Goal: Navigation & Orientation: Find specific page/section

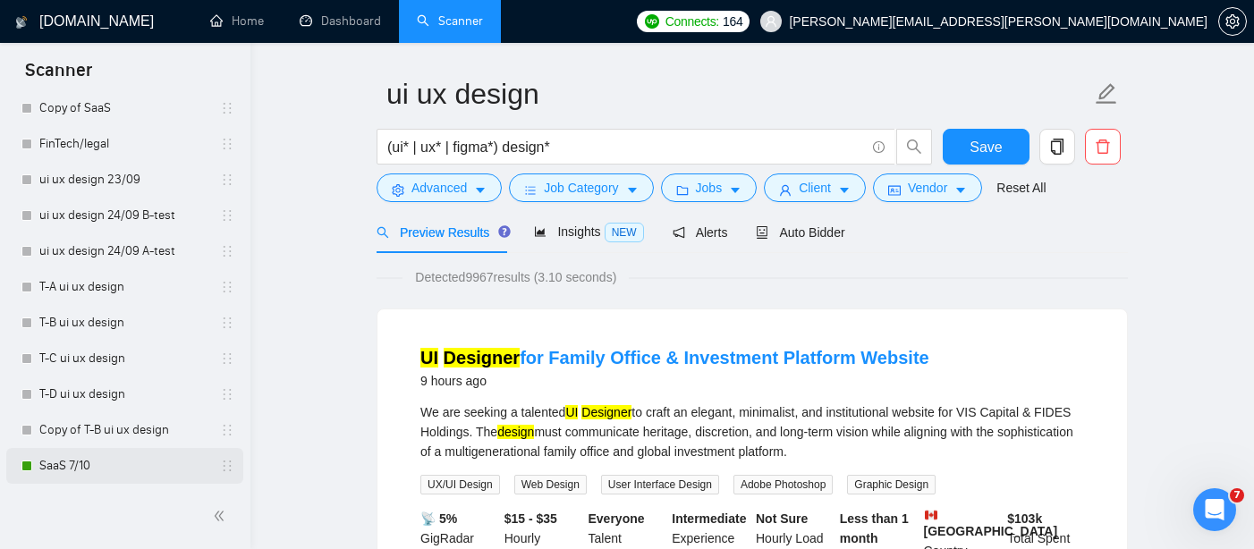
scroll to position [81, 0]
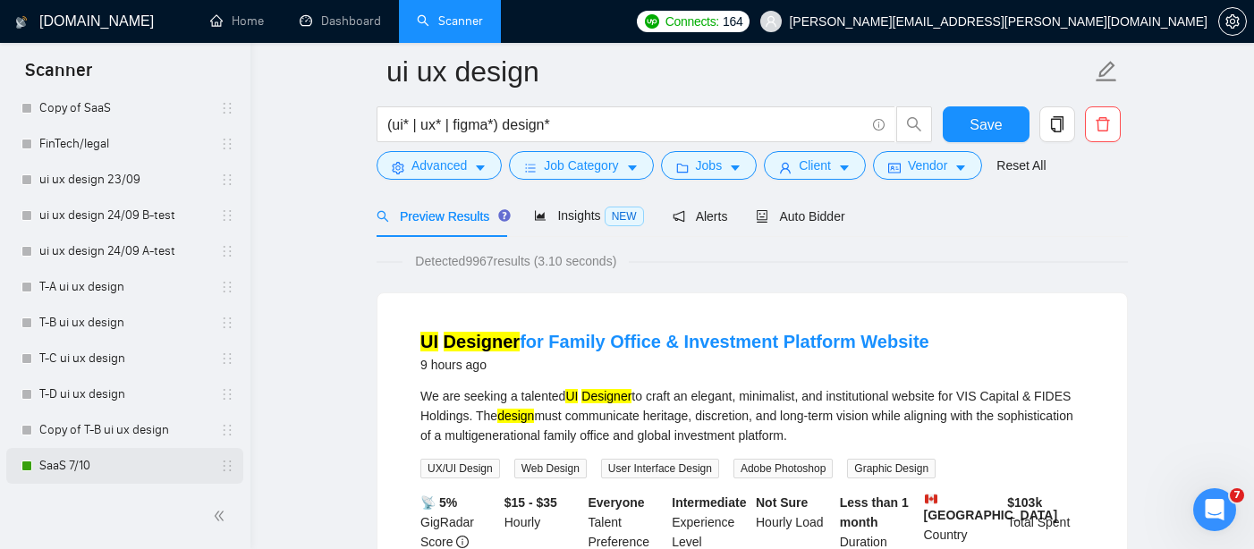
click at [69, 464] on link "SaaS 7/10" at bounding box center [124, 466] width 170 height 36
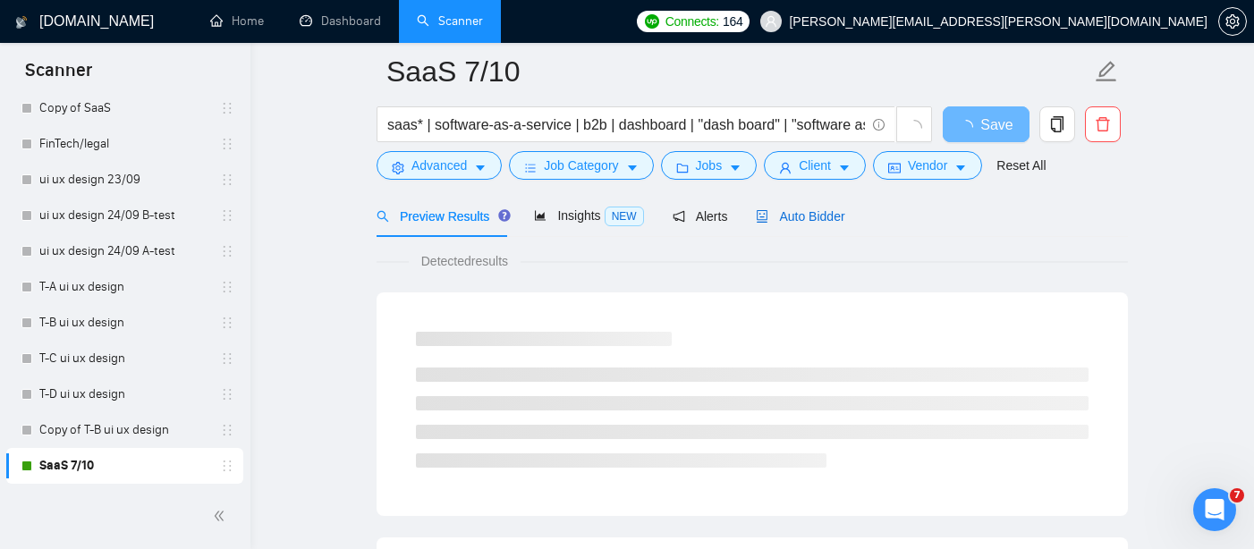
click at [801, 213] on span "Auto Bidder" at bounding box center [800, 216] width 89 height 14
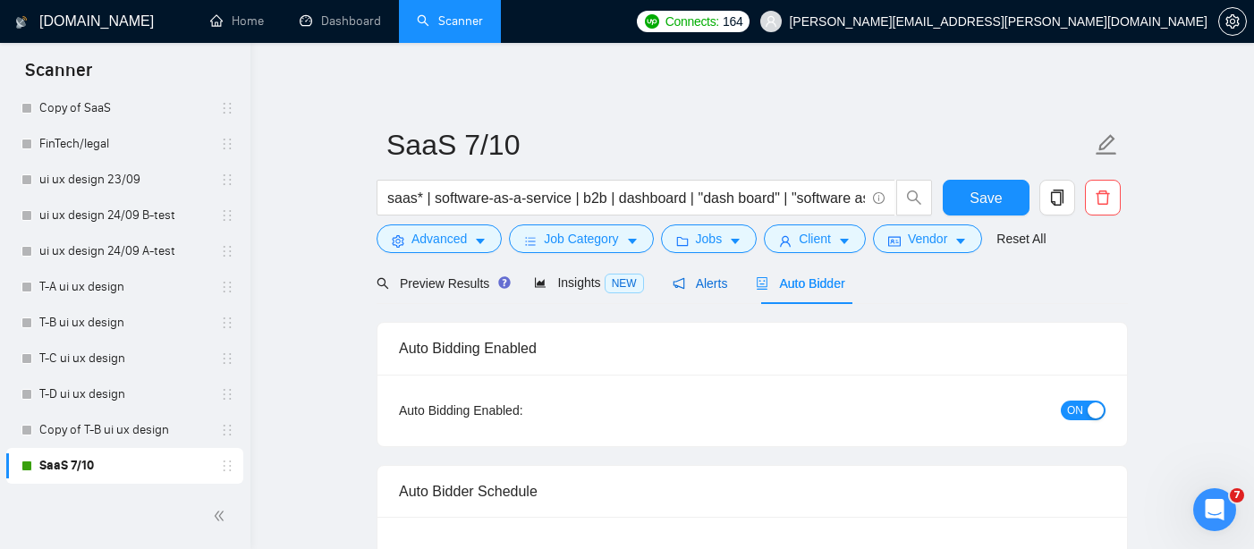
click at [700, 277] on span "Alerts" at bounding box center [699, 283] width 55 height 14
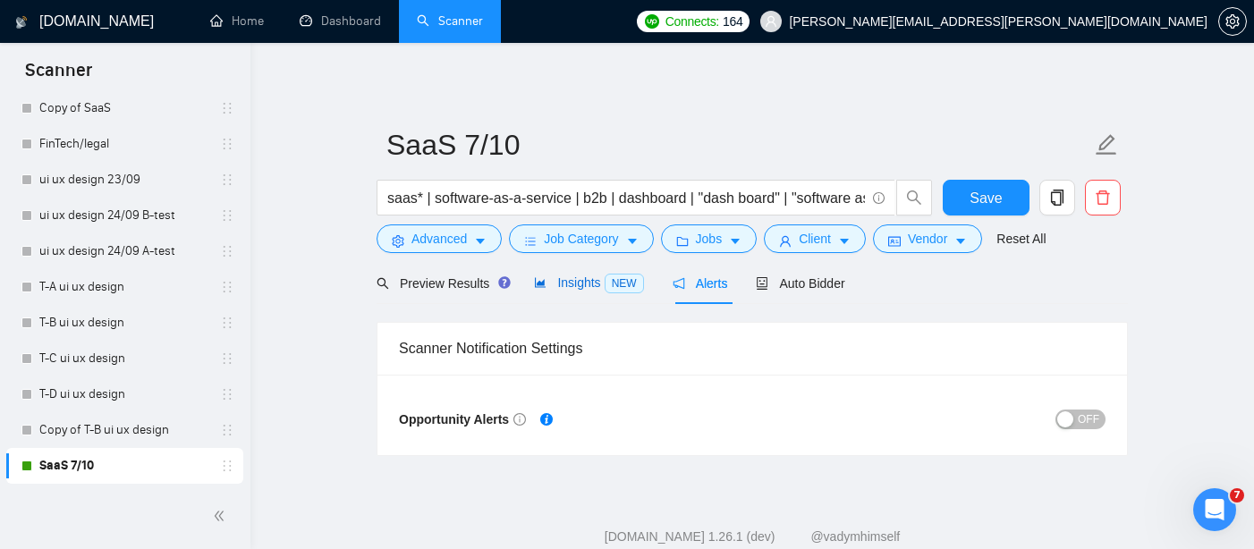
click at [555, 287] on span "Insights NEW" at bounding box center [588, 282] width 109 height 14
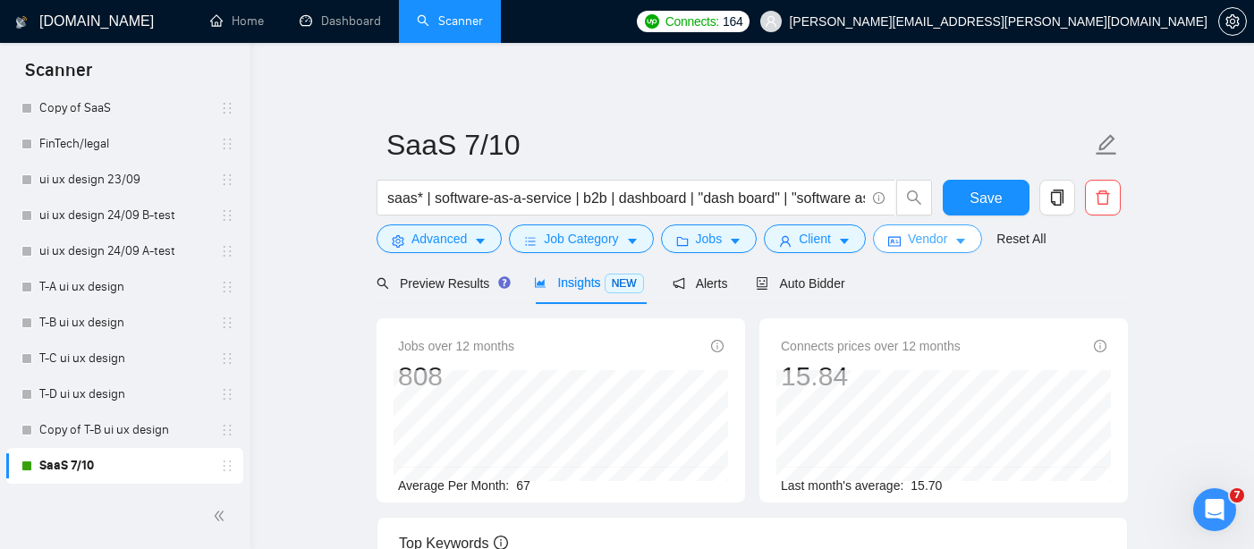
click at [947, 246] on span "Vendor" at bounding box center [927, 239] width 39 height 20
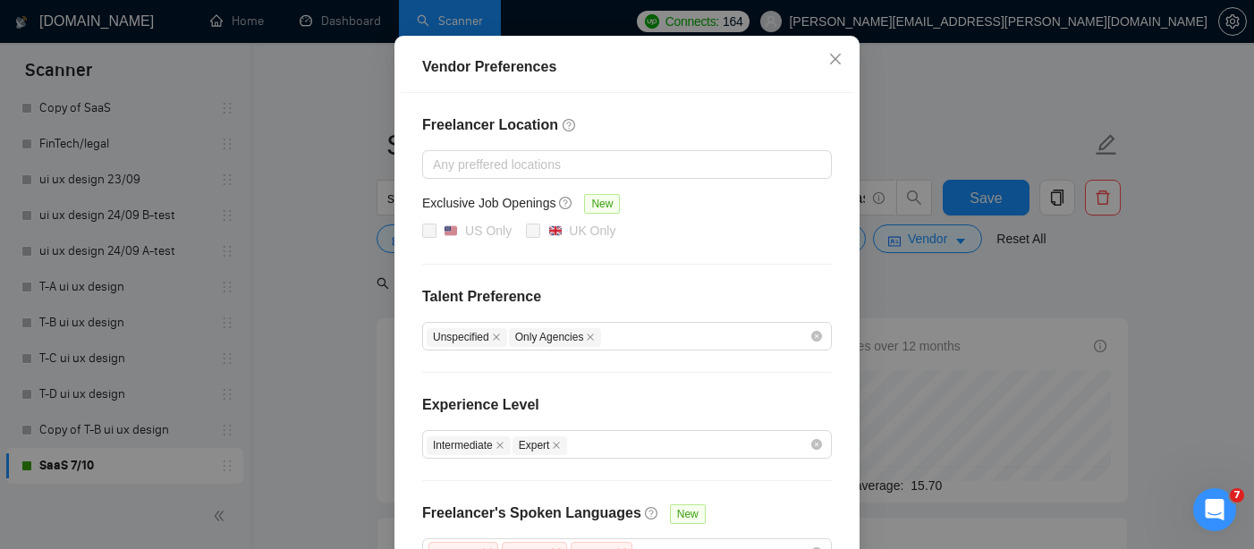
scroll to position [167, 0]
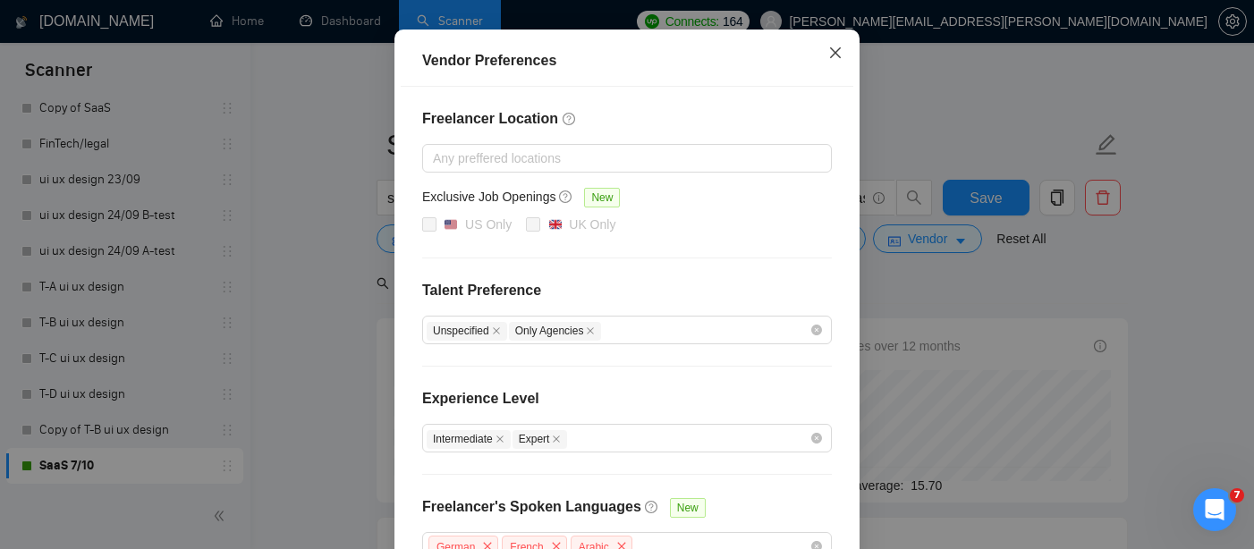
click at [832, 54] on icon "close" at bounding box center [835, 53] width 14 height 14
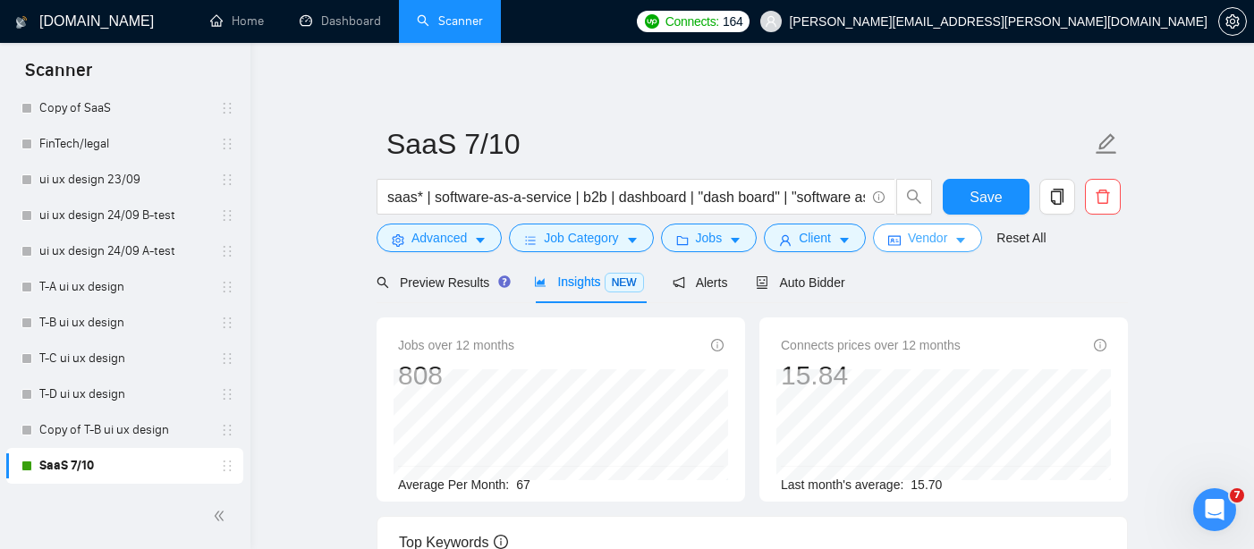
scroll to position [0, 0]
click at [809, 284] on span "Auto Bidder" at bounding box center [800, 283] width 89 height 14
